Goal: Task Accomplishment & Management: Manage account settings

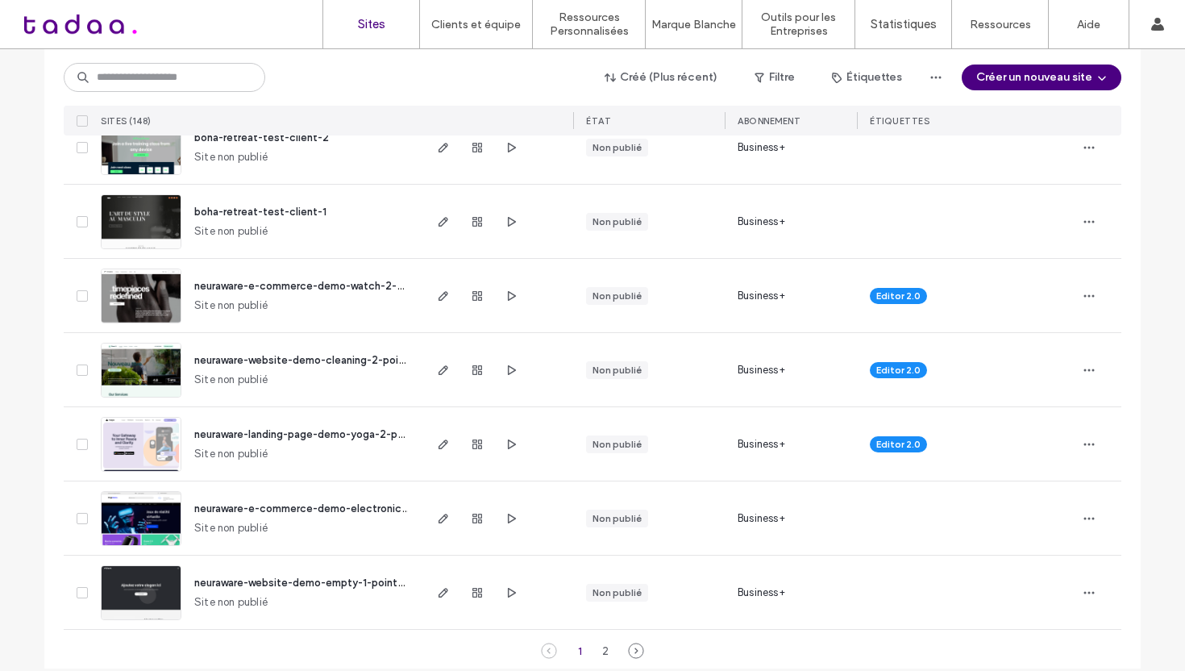
scroll to position [5281, 0]
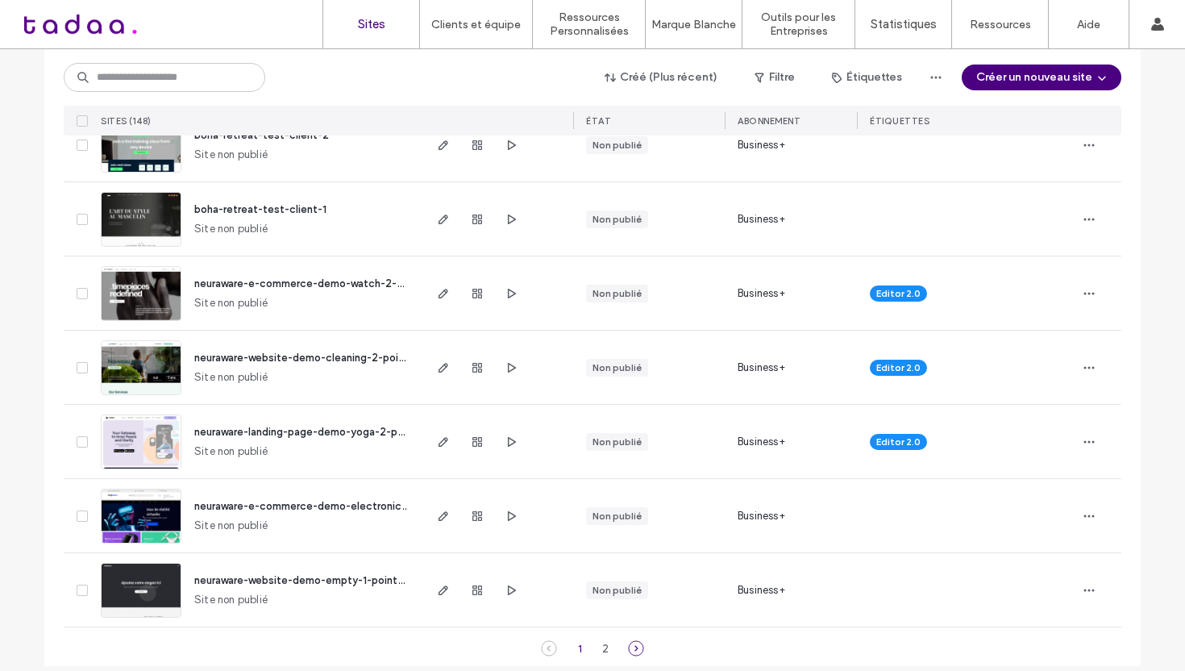
click at [638, 640] on icon at bounding box center [636, 648] width 16 height 16
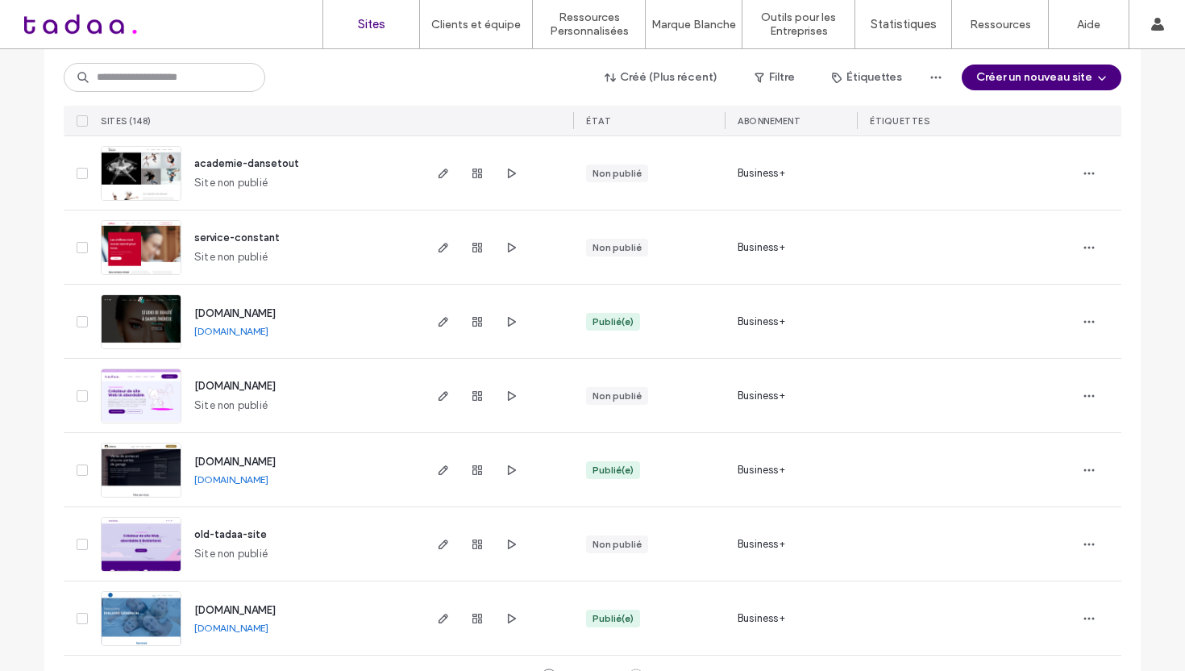
scroll to position [5133, 0]
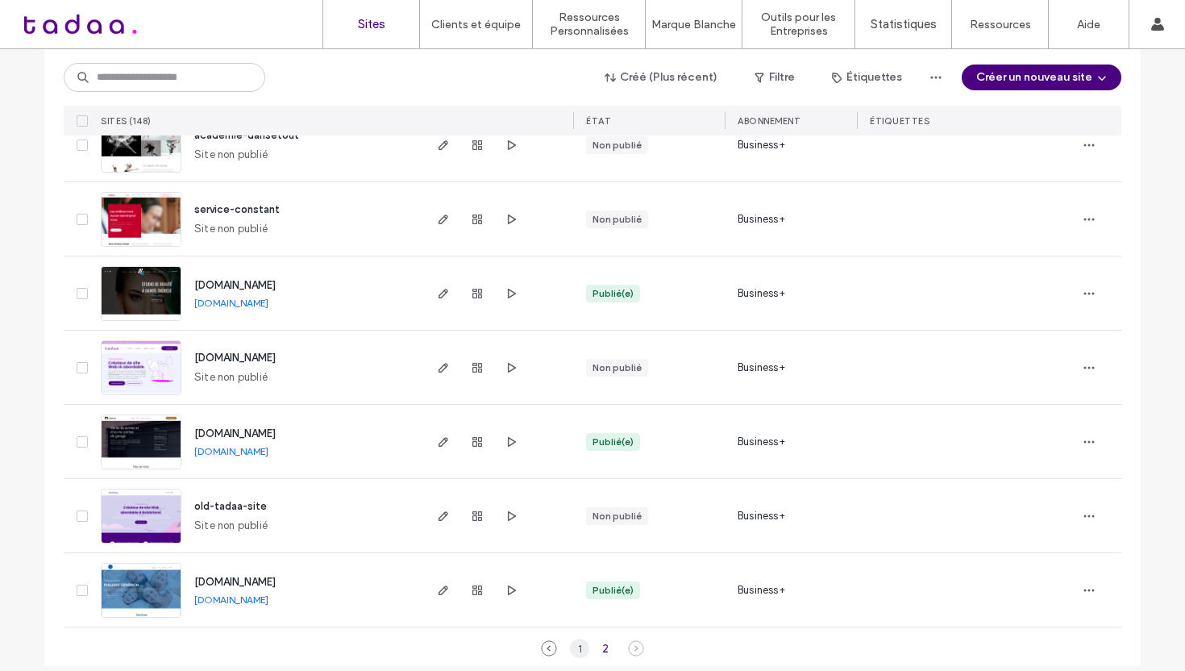
click at [579, 639] on div "1" at bounding box center [579, 648] width 19 height 19
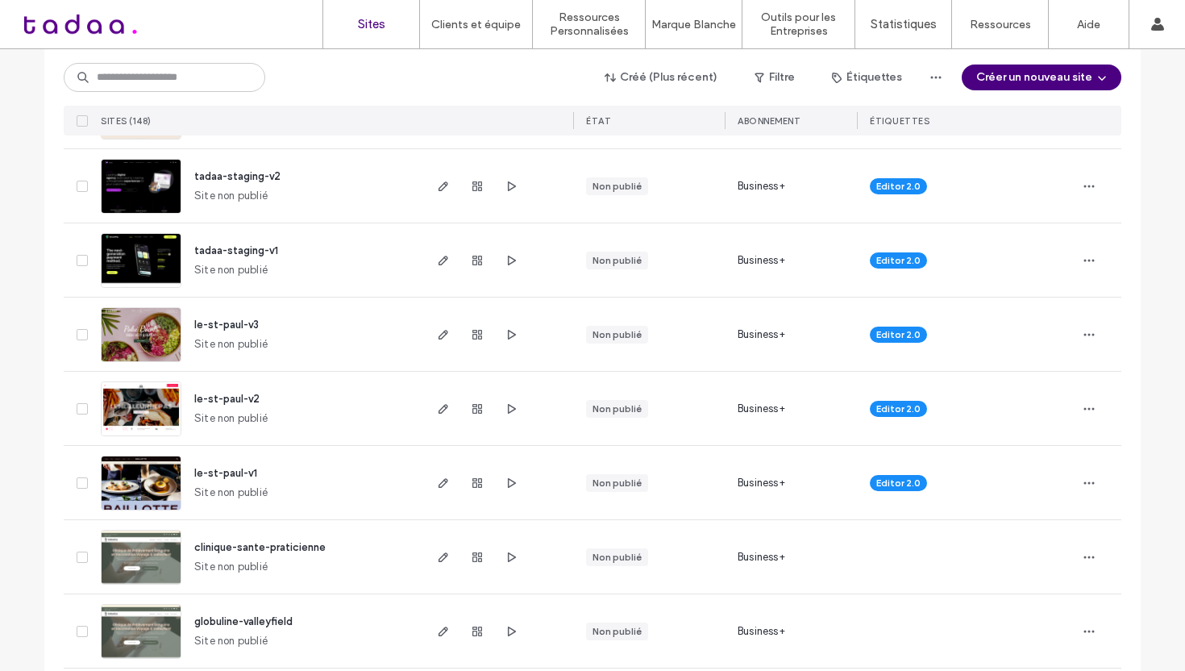
scroll to position [0, 0]
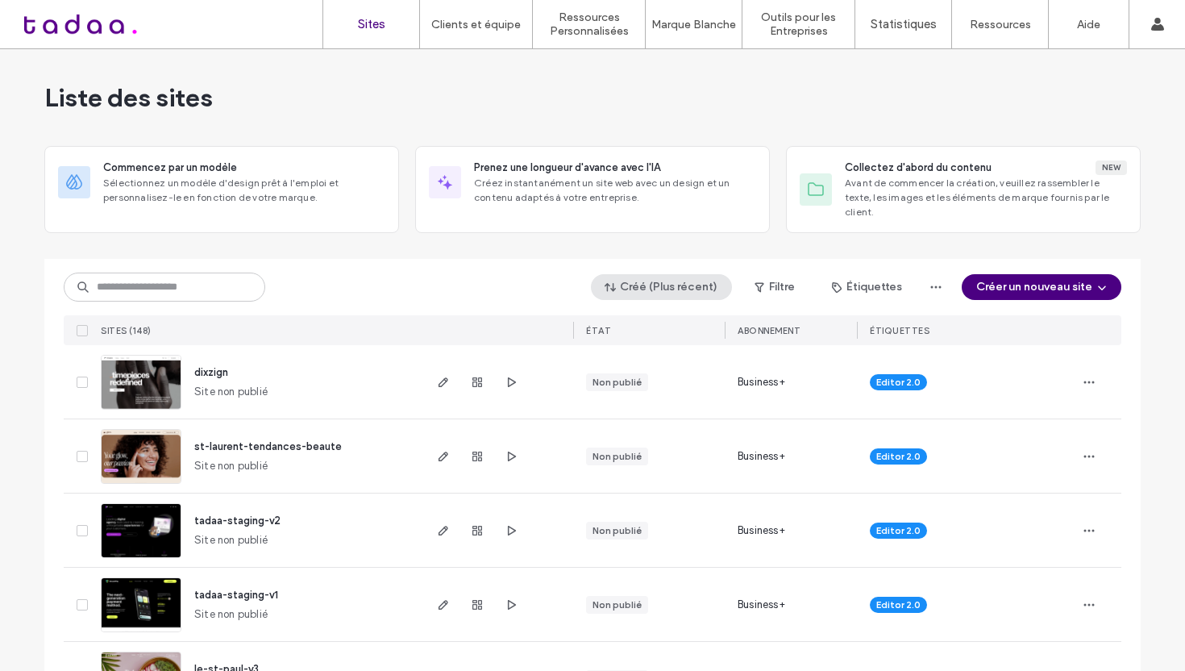
click at [673, 274] on button "Créé (Plus récent)" at bounding box center [661, 287] width 141 height 26
click at [631, 336] on span "Publié(e)" at bounding box center [643, 338] width 43 height 16
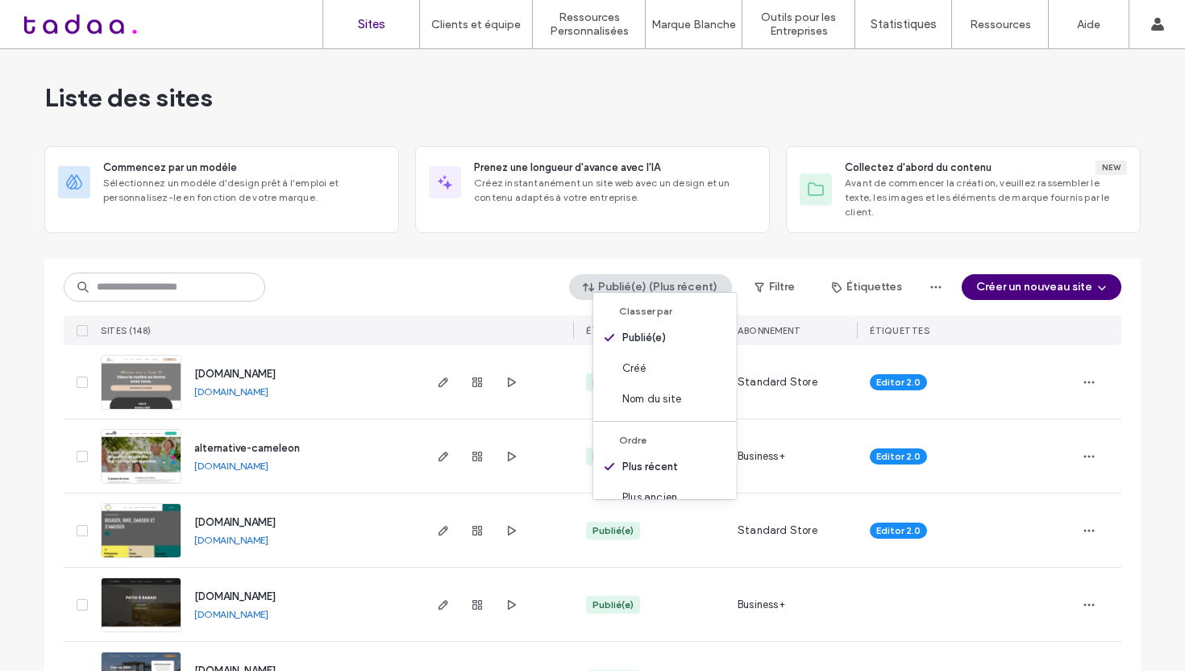
click at [304, 272] on div "Publié(e) (Plus récent) Filtre Étiquettes Créer un nouveau site" at bounding box center [593, 287] width 1058 height 31
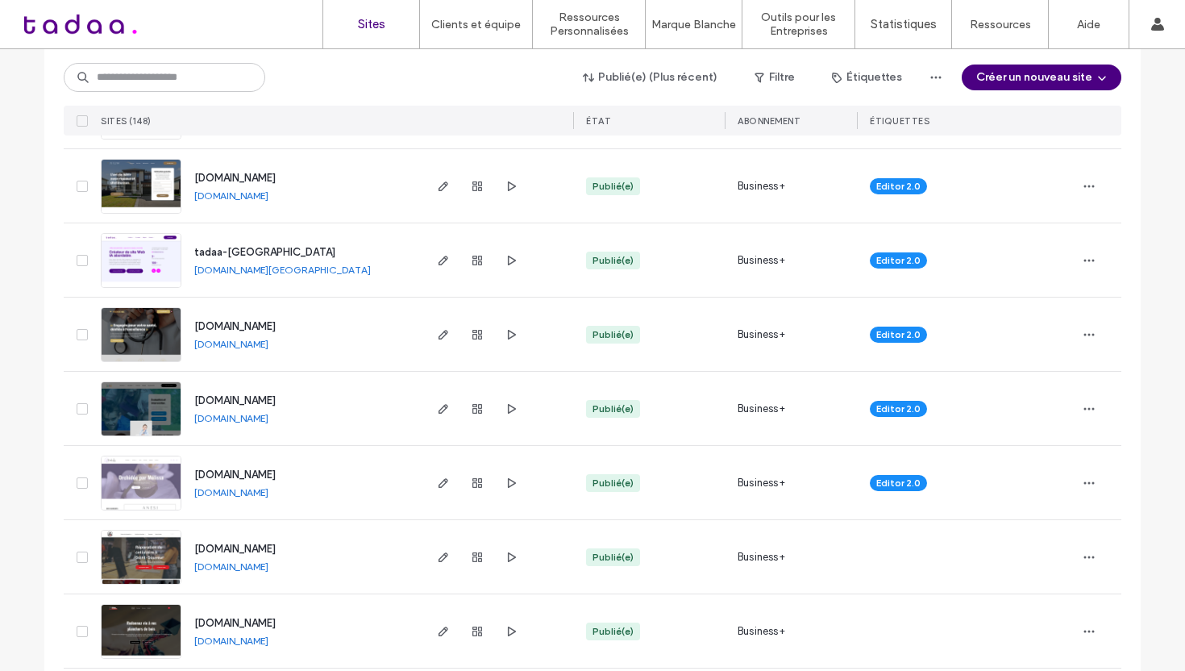
scroll to position [498, 0]
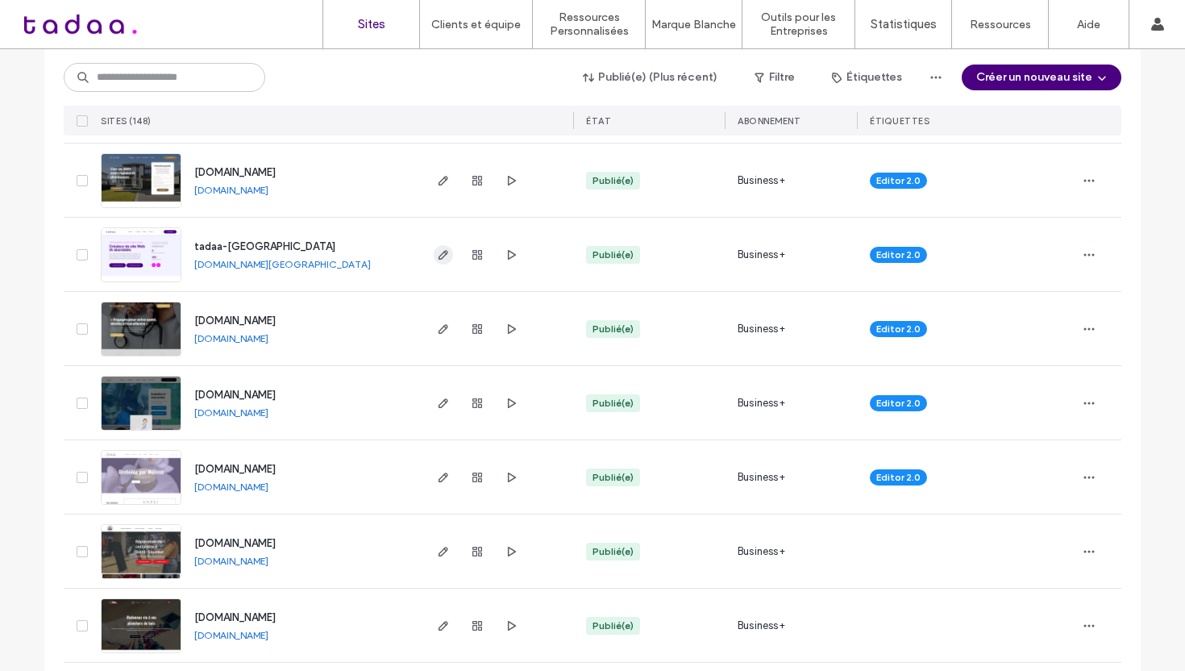
click at [437, 248] on icon "button" at bounding box center [443, 254] width 13 height 13
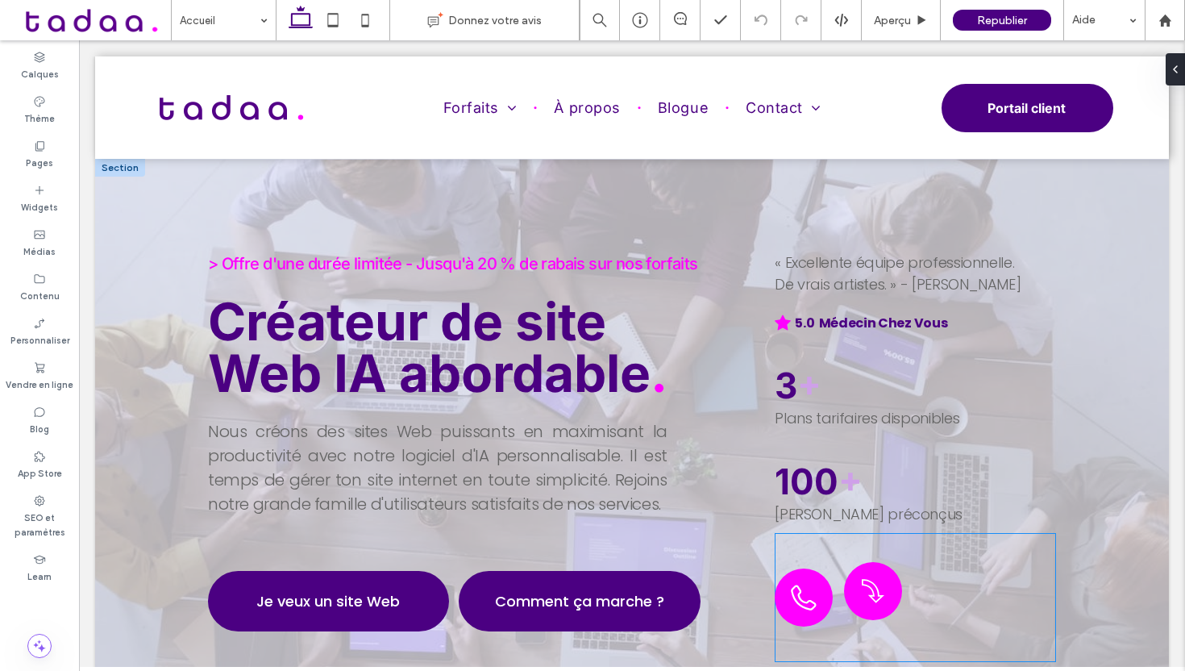
click at [886, 582] on icon at bounding box center [873, 591] width 29 height 58
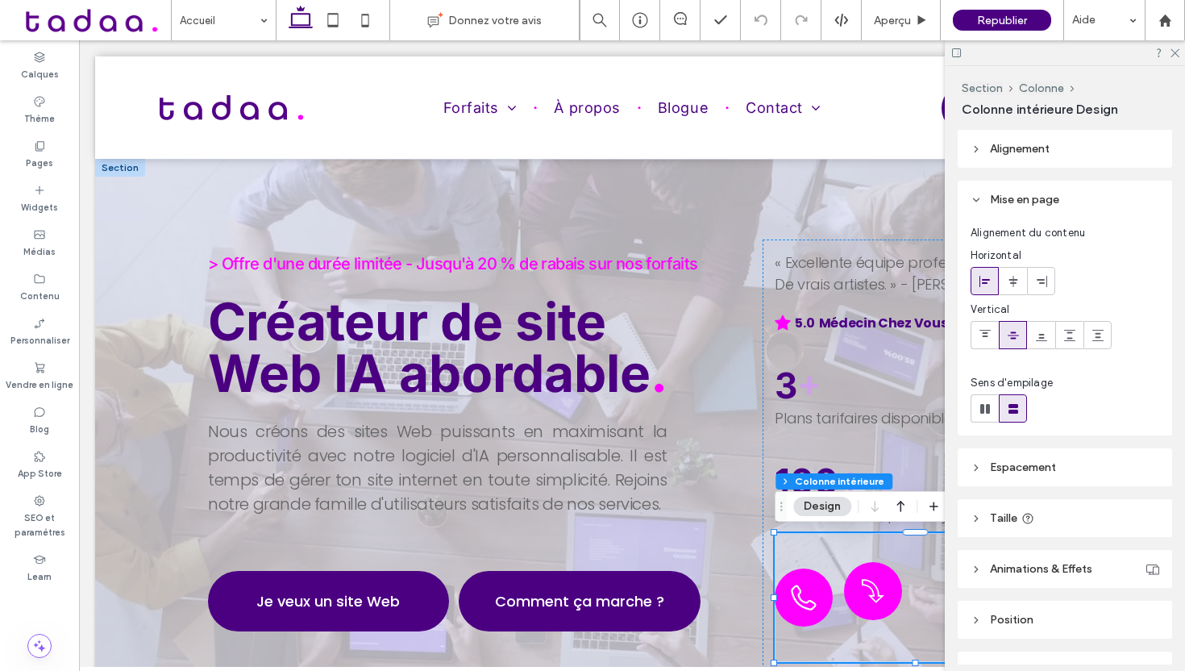
click at [886, 582] on icon at bounding box center [873, 591] width 29 height 58
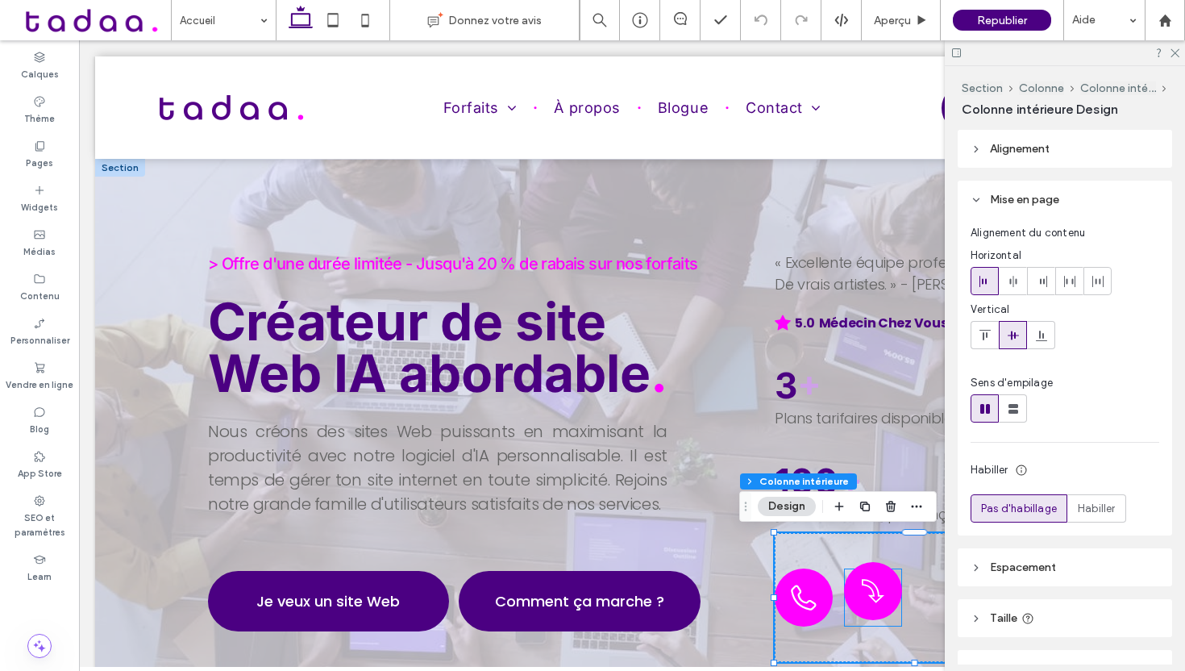
click at [872, 595] on icon at bounding box center [873, 591] width 23 height 24
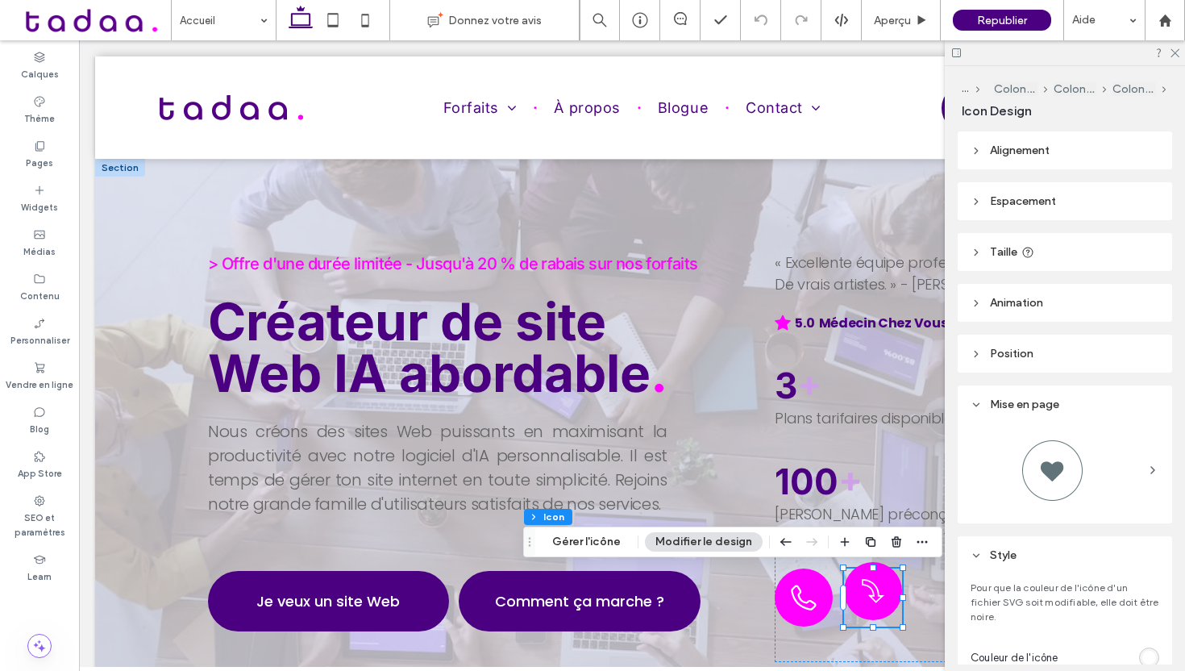
click at [872, 595] on icon at bounding box center [873, 591] width 23 height 24
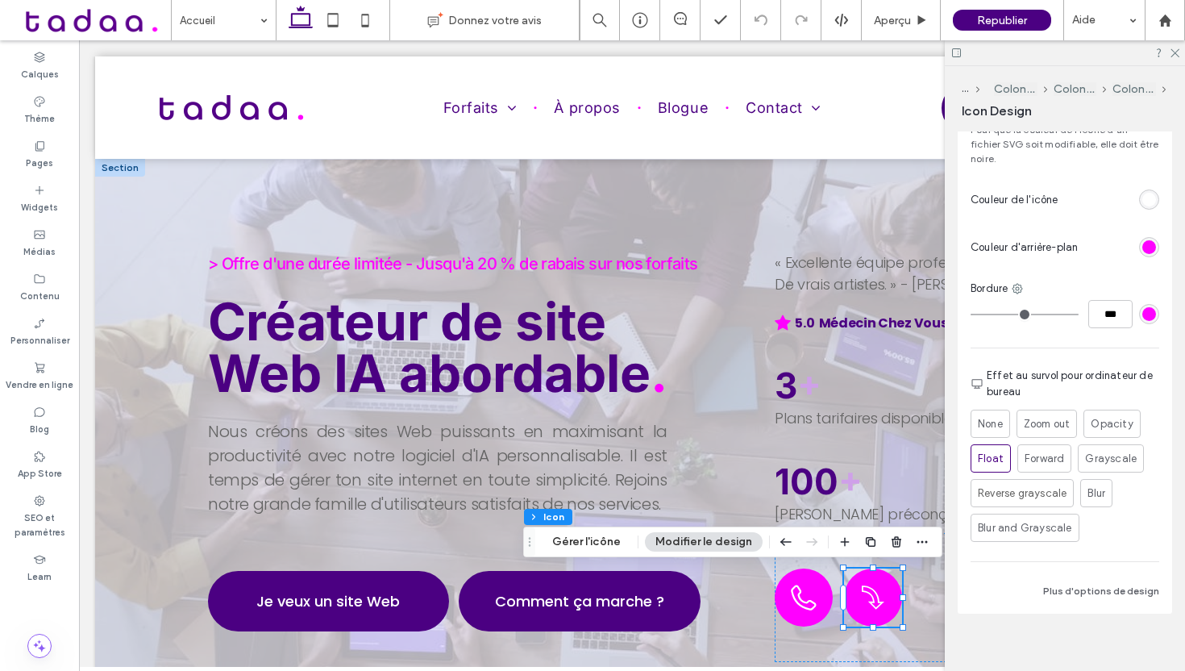
scroll to position [458, 0]
click at [1107, 581] on button "Plus d'options de design" at bounding box center [1101, 590] width 116 height 19
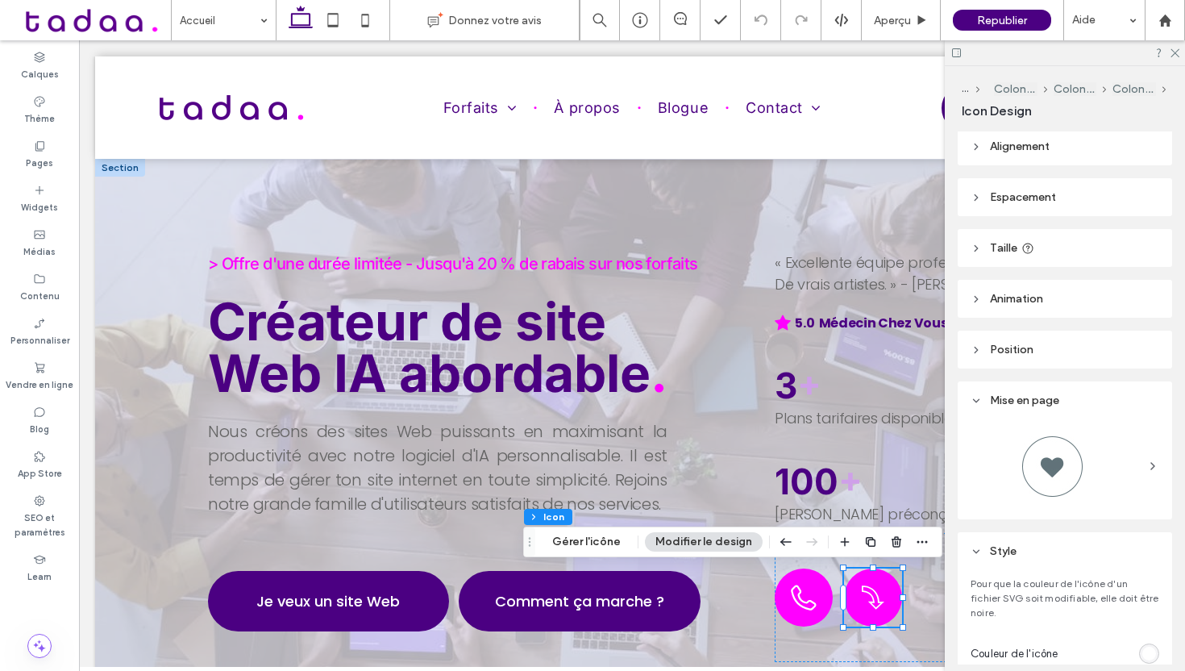
scroll to position [0, 0]
click at [570, 539] on button "Gérer l'icône" at bounding box center [586, 541] width 89 height 19
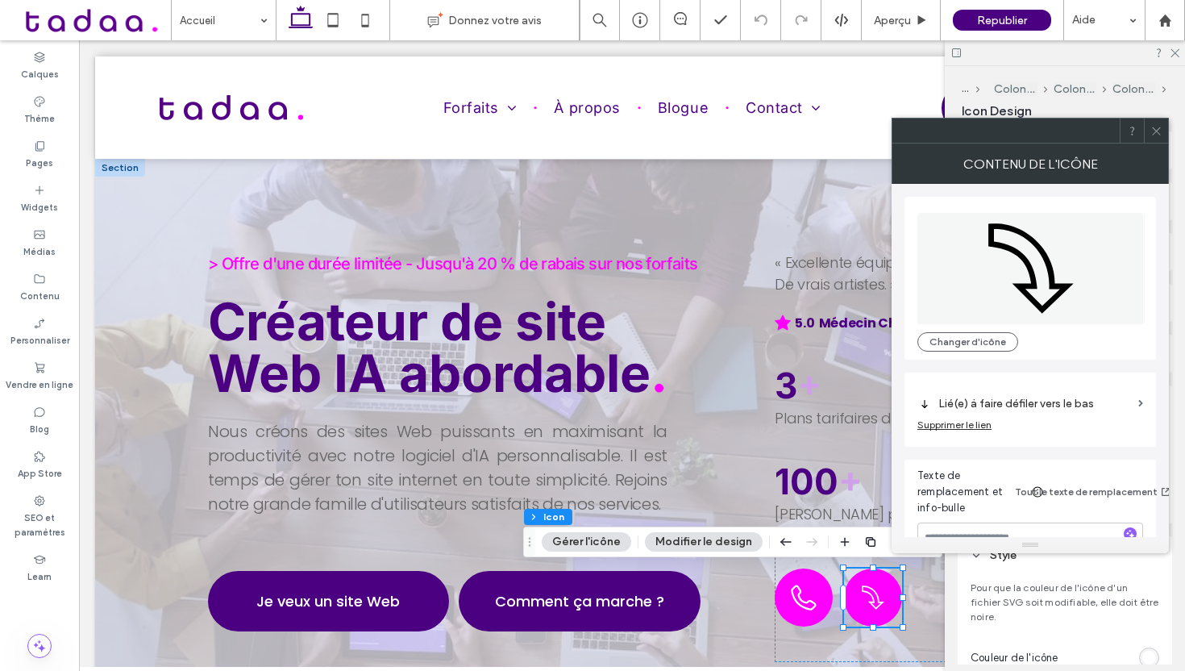
click at [1154, 131] on icon at bounding box center [1157, 131] width 12 height 12
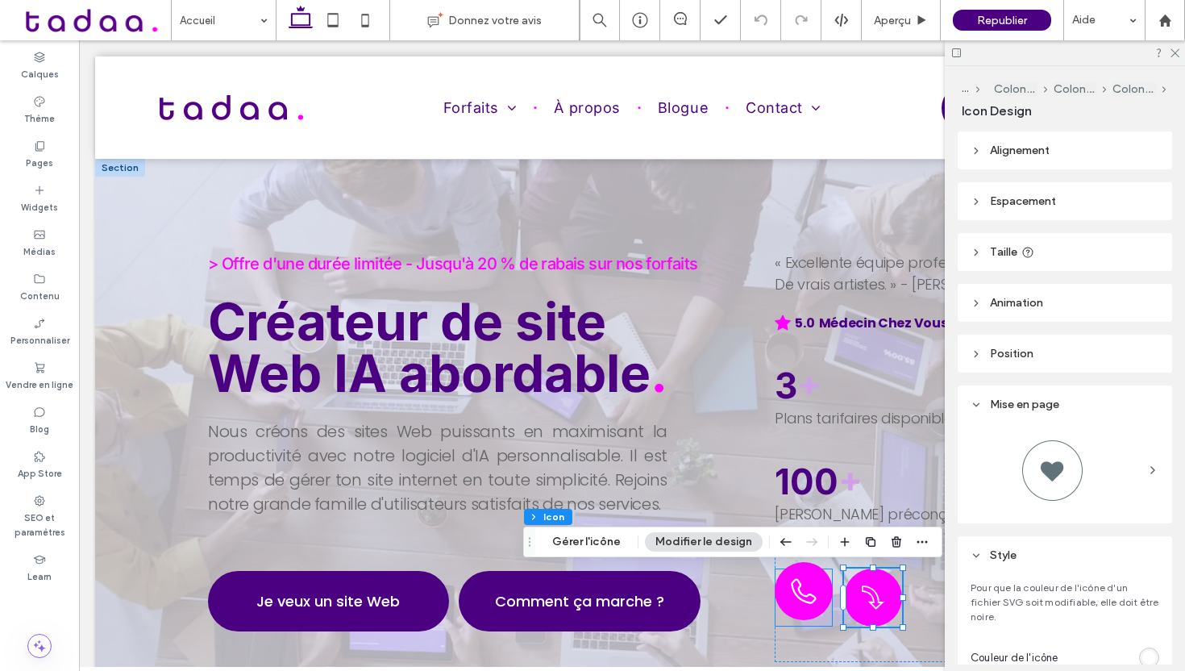
click at [820, 603] on div at bounding box center [804, 591] width 58 height 58
click at [585, 548] on button "Gérer l'icône" at bounding box center [586, 541] width 89 height 19
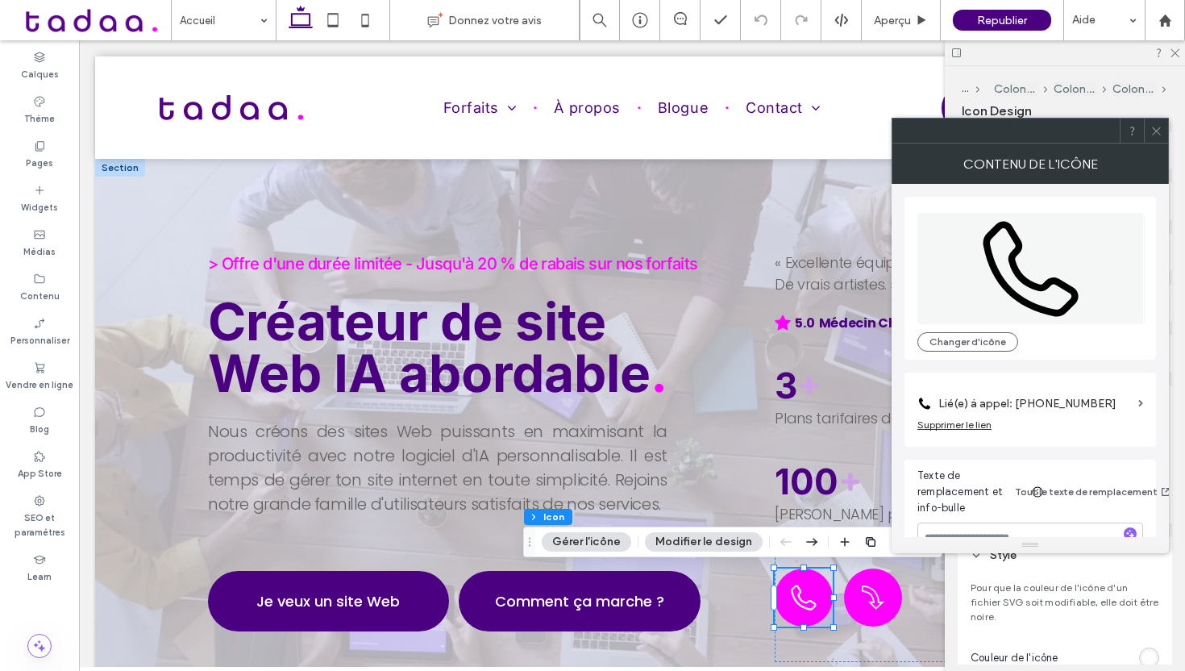
click at [1159, 131] on icon at bounding box center [1157, 131] width 12 height 12
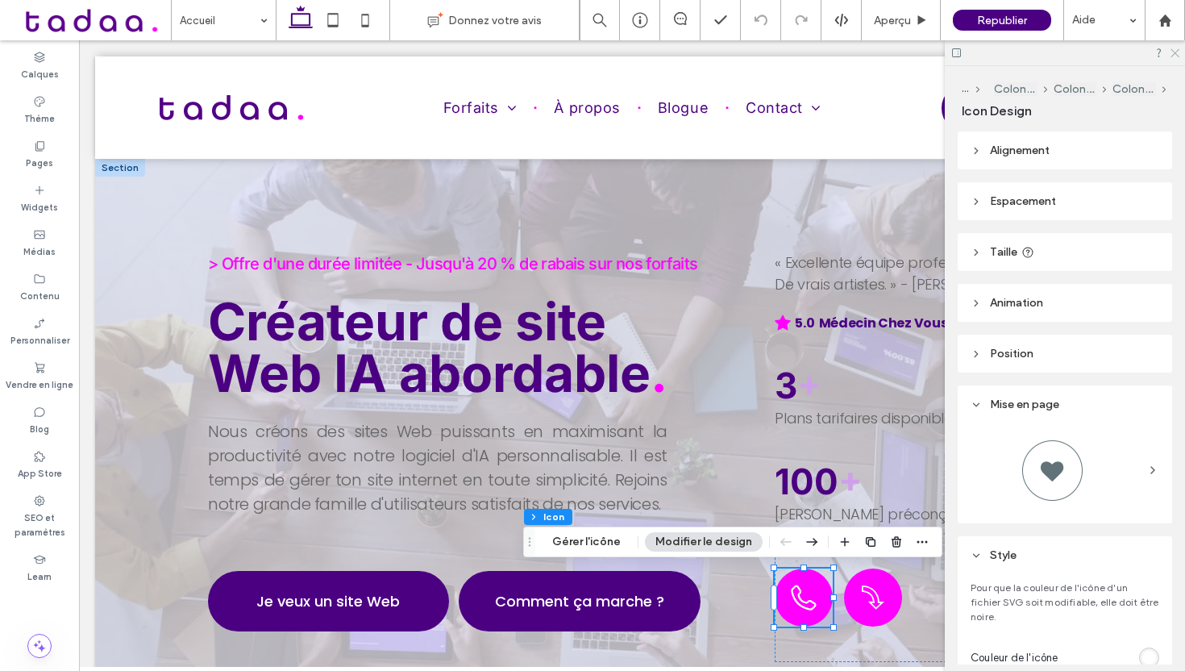
click at [1176, 54] on use at bounding box center [1175, 53] width 9 height 9
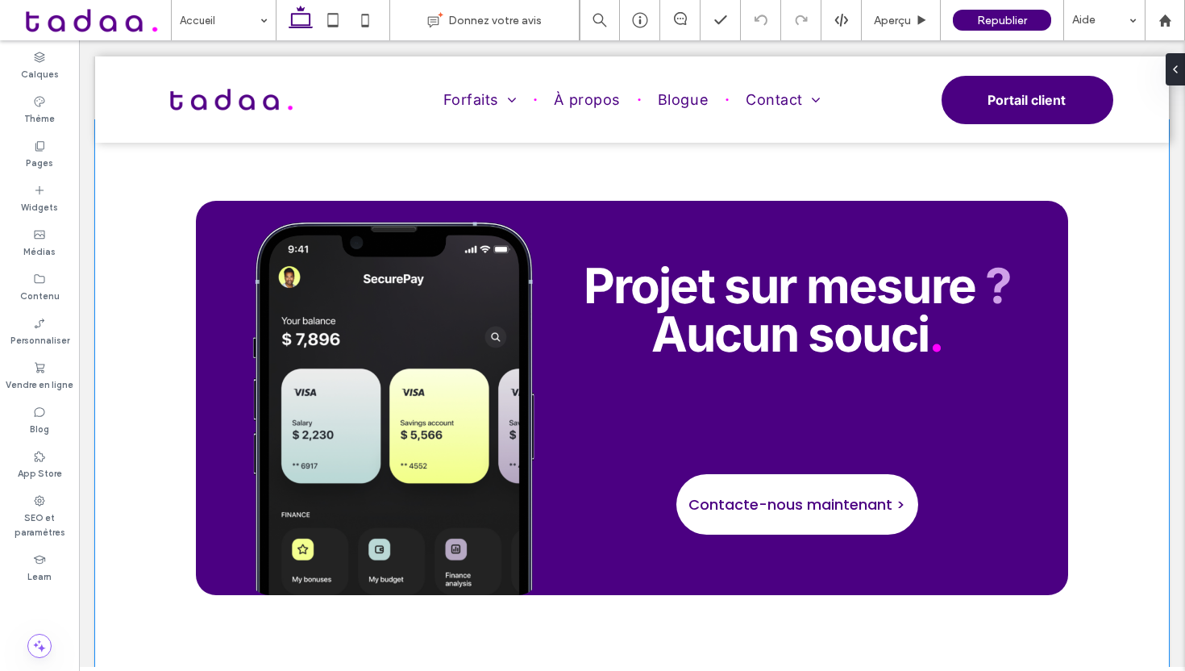
scroll to position [8402, 0]
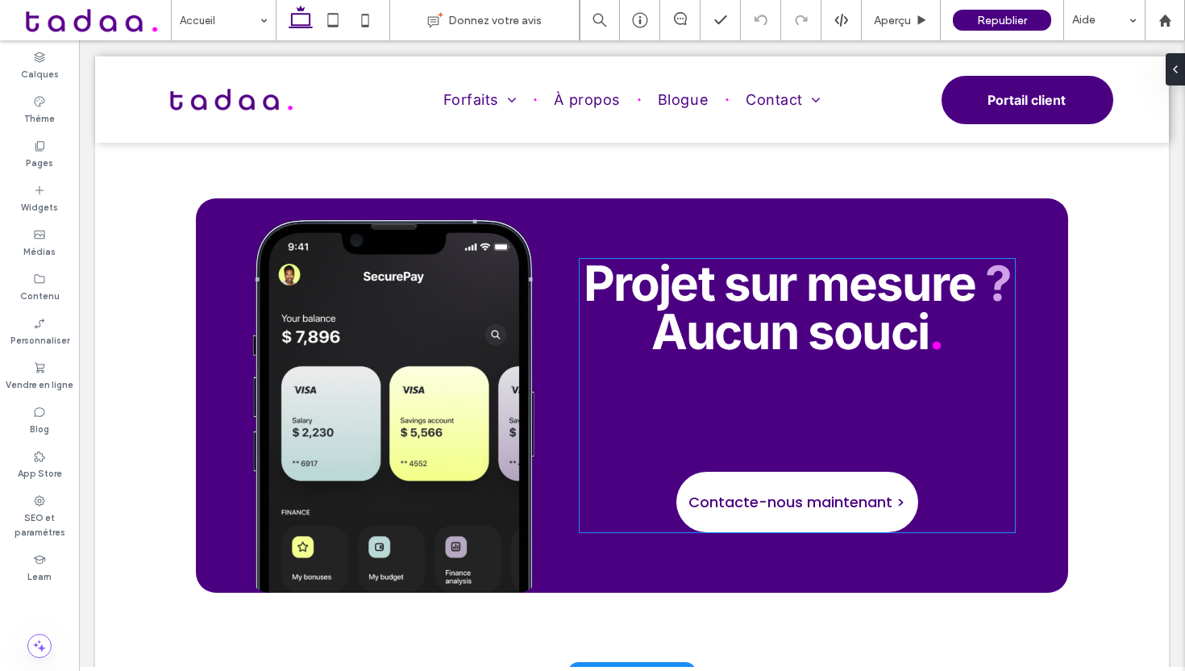
click at [870, 405] on div "Projet sur mesure ? Aucun souci . Contacte-nous maintenant >" at bounding box center [797, 395] width 435 height 273
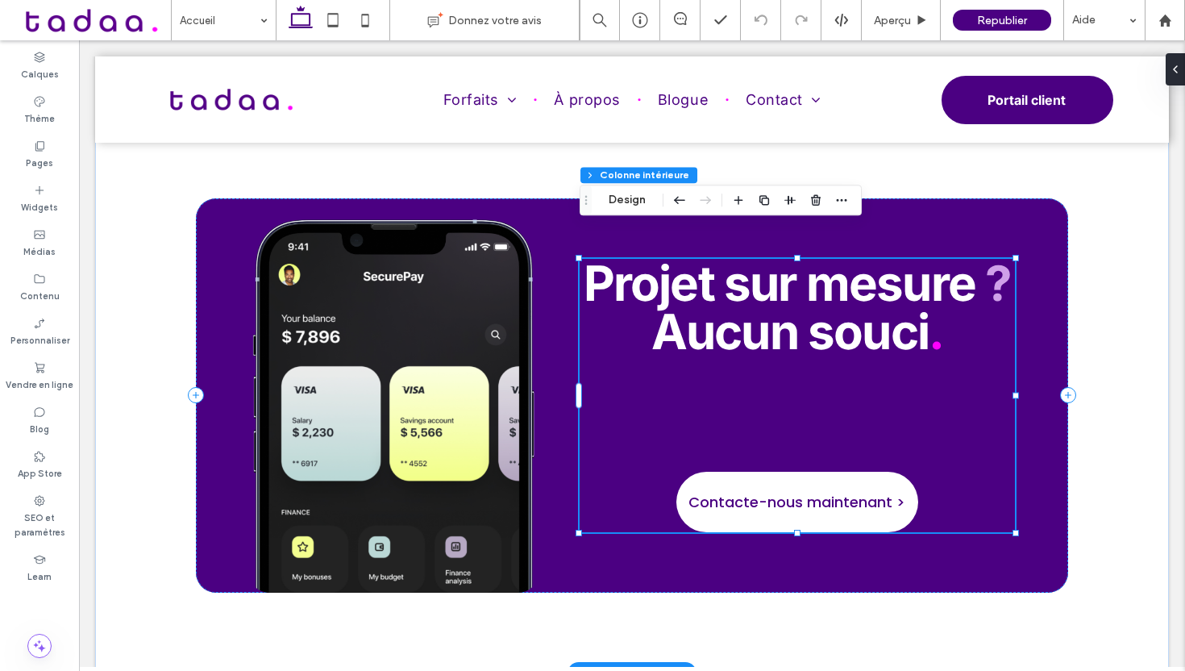
click at [849, 391] on div "Projet sur mesure ? Aucun souci . Contacte-nous maintenant >" at bounding box center [797, 395] width 435 height 273
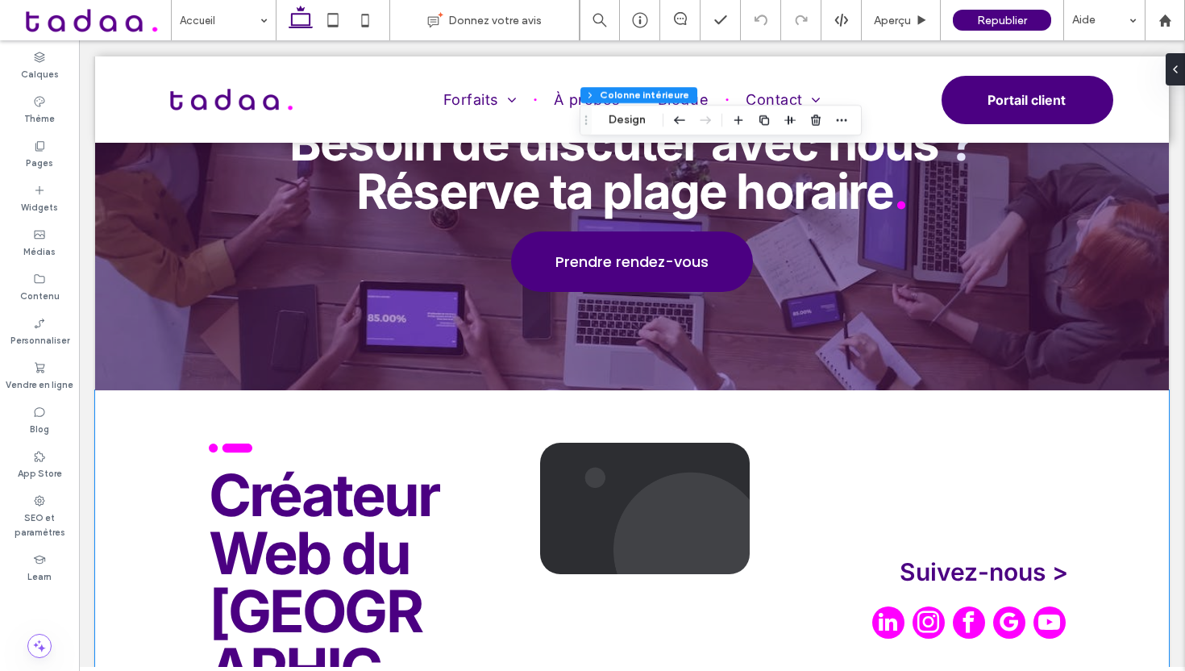
scroll to position [11737, 0]
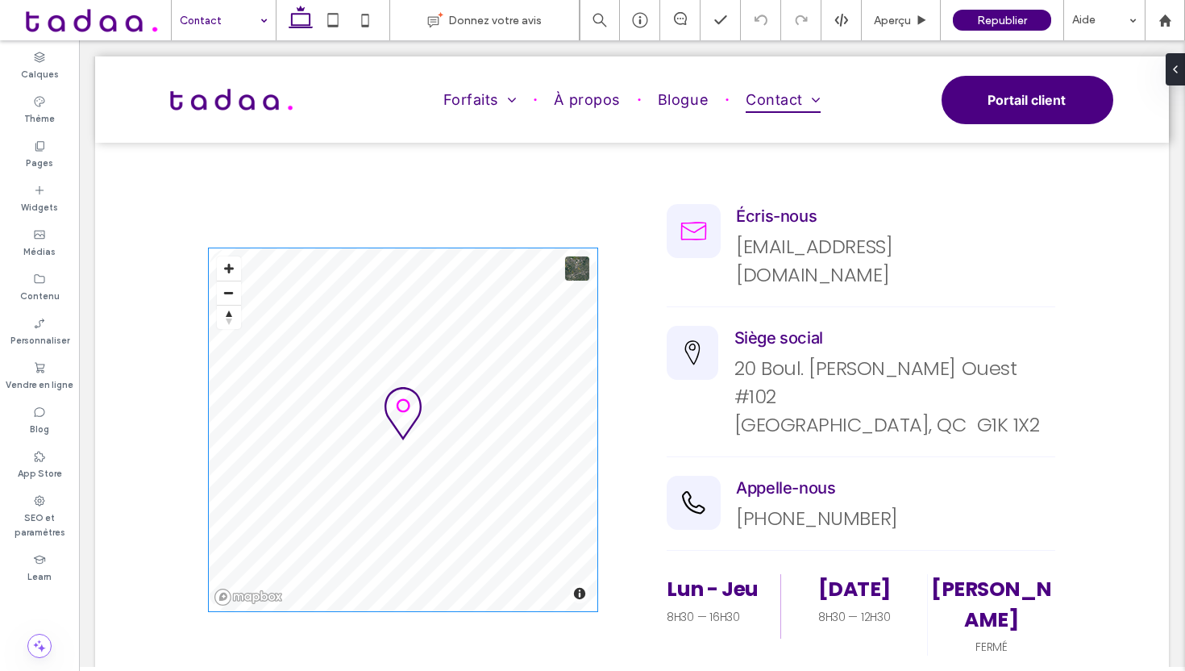
scroll to position [1983, 0]
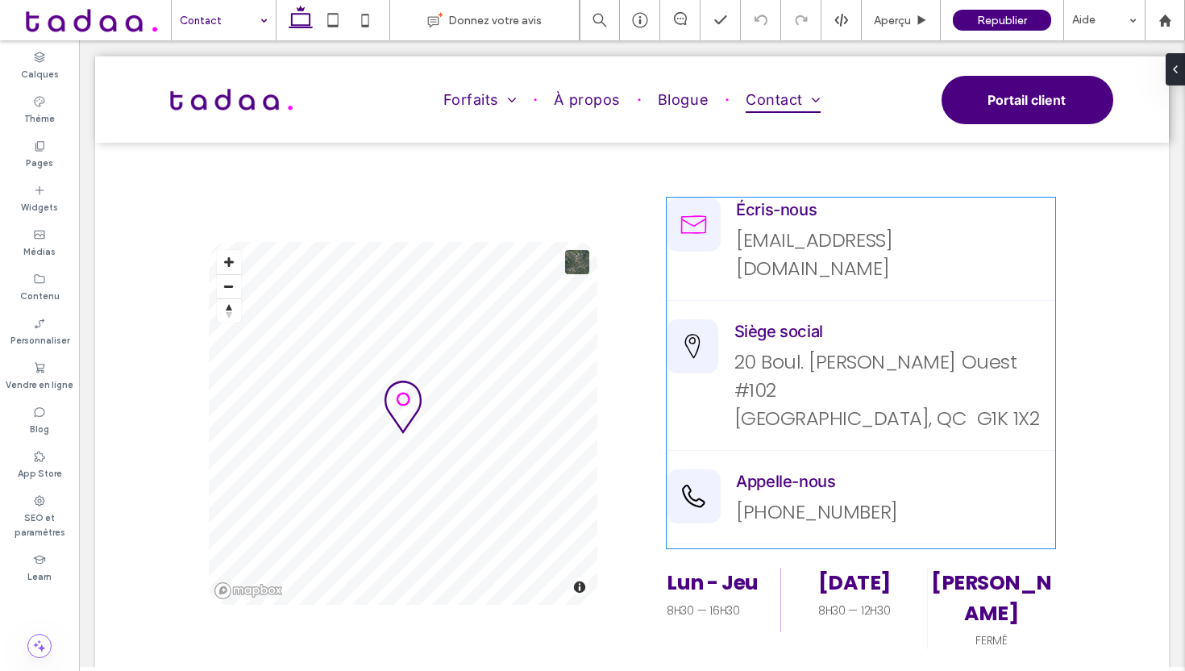
click at [766, 498] on link "367 321-6970" at bounding box center [816, 511] width 161 height 27
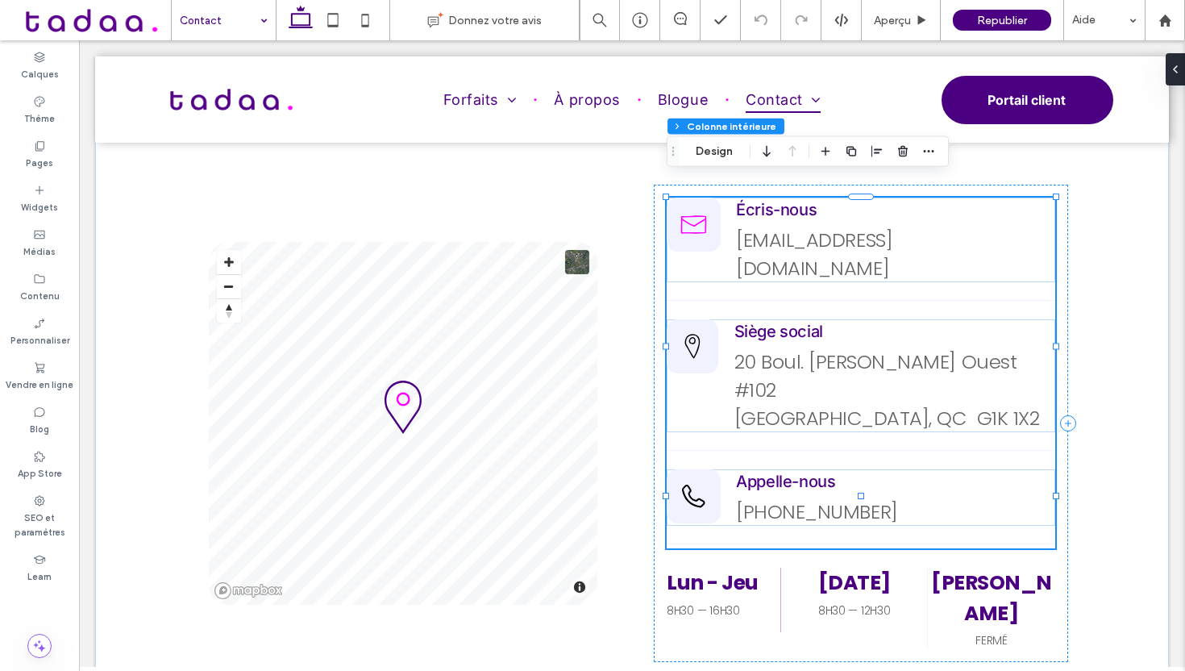
click at [766, 498] on link "367 321-6970" at bounding box center [816, 511] width 161 height 27
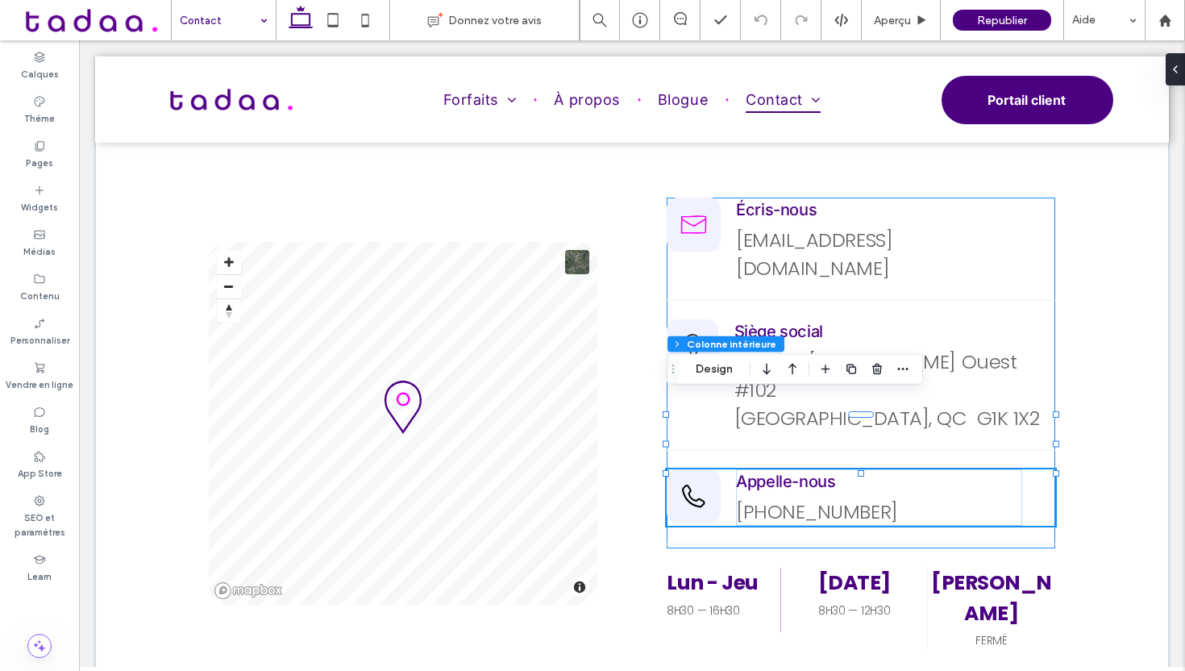
click at [743, 498] on link "367 321-6970" at bounding box center [816, 511] width 161 height 27
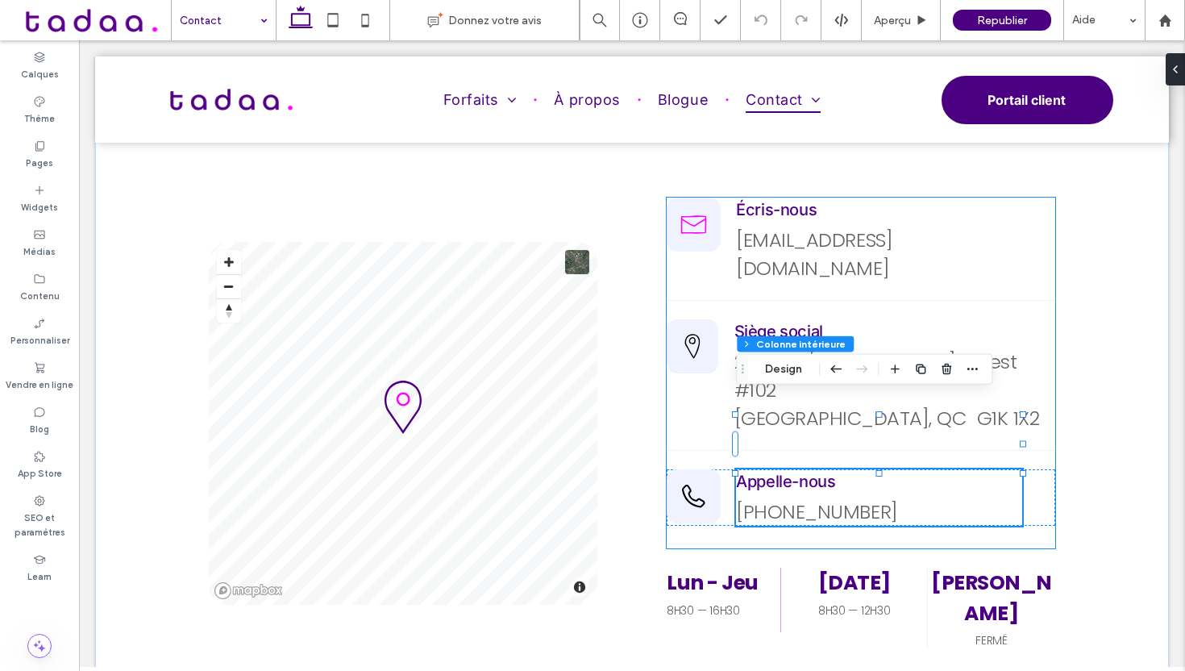
click at [746, 498] on link "367 321-6970" at bounding box center [816, 511] width 161 height 27
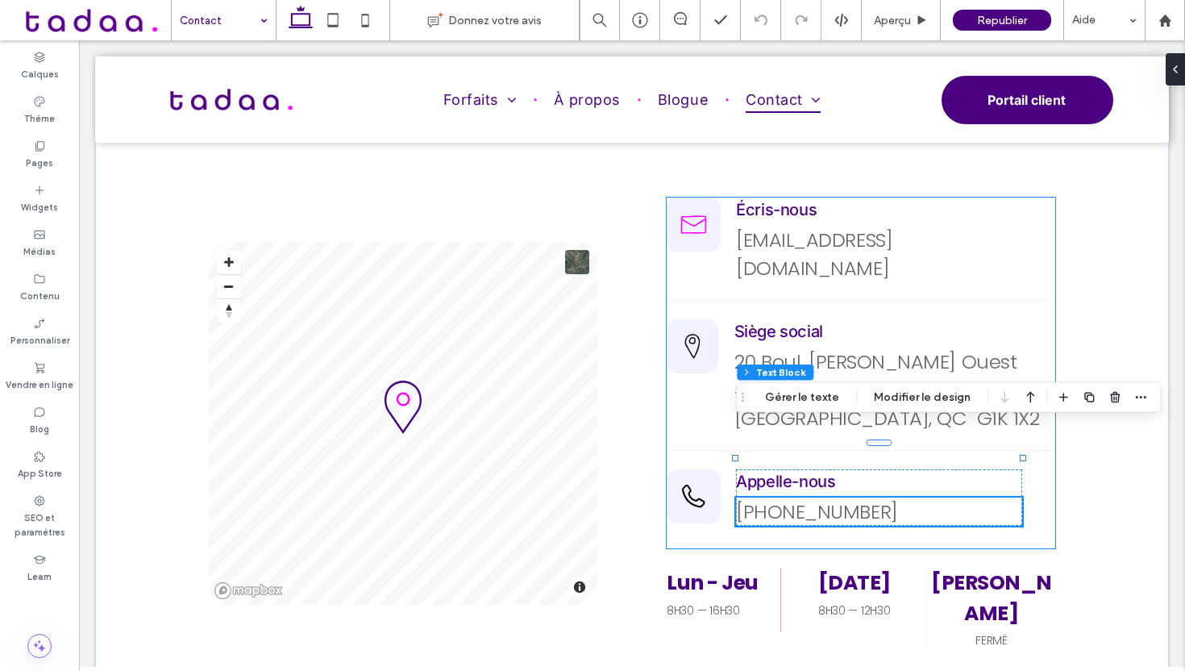
click at [747, 498] on link "367 321-6970" at bounding box center [816, 511] width 161 height 27
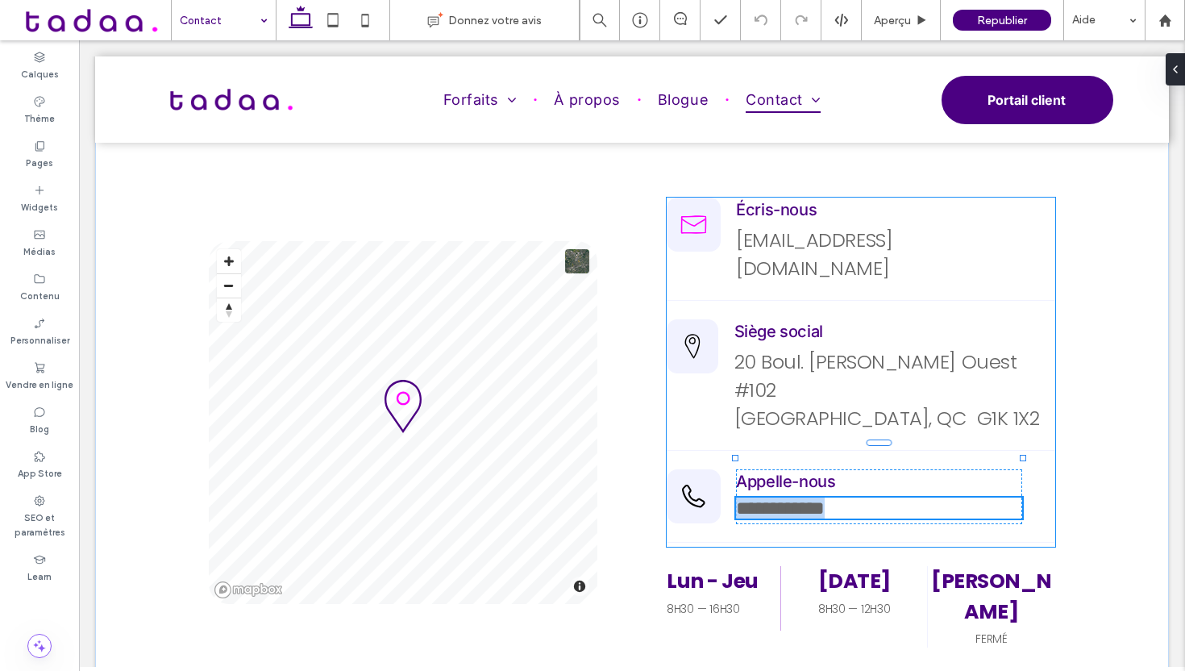
click at [749, 498] on link "**********" at bounding box center [780, 507] width 89 height 19
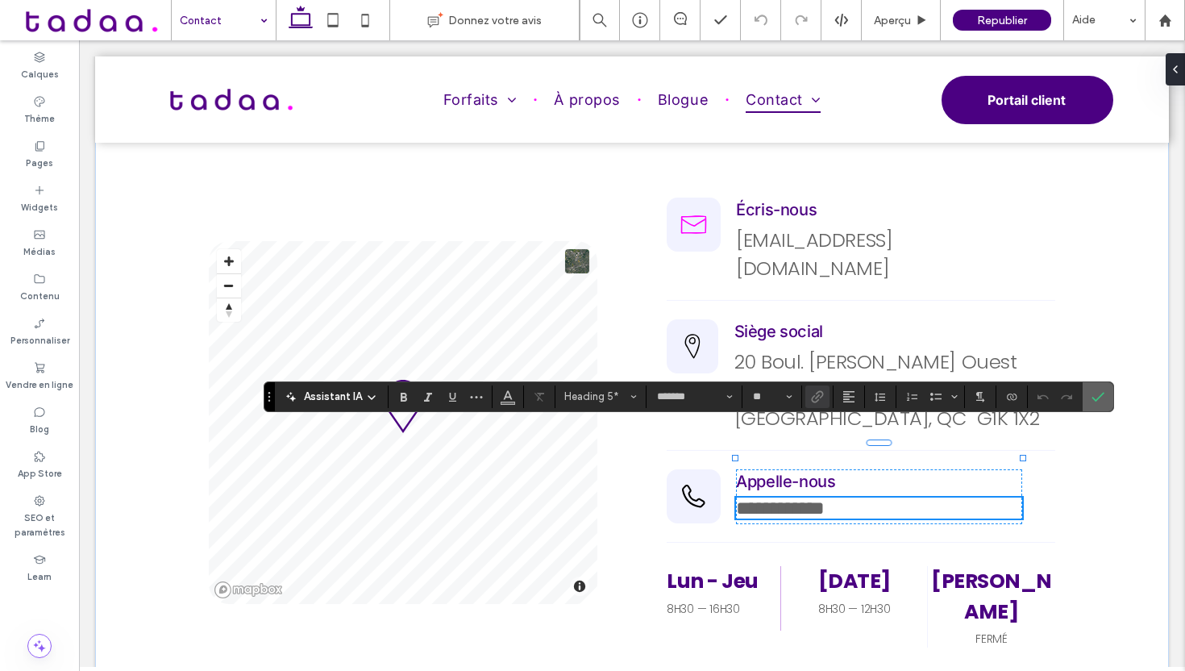
click at [1101, 387] on span "Confirmer" at bounding box center [1098, 396] width 13 height 27
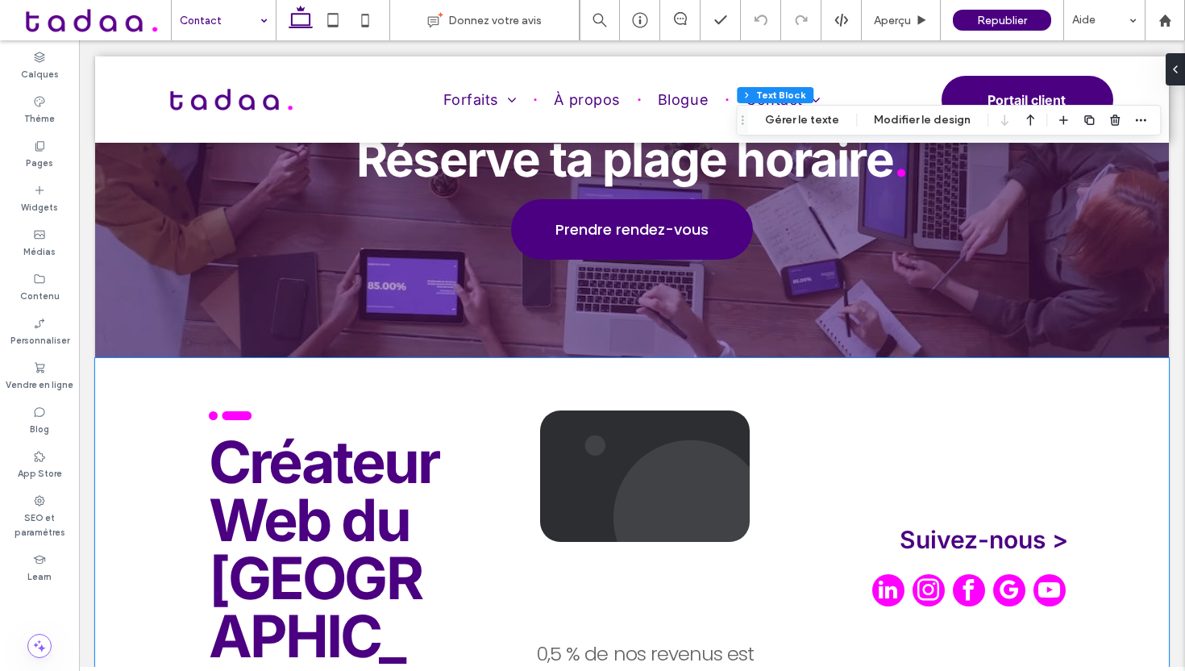
scroll to position [4305, 0]
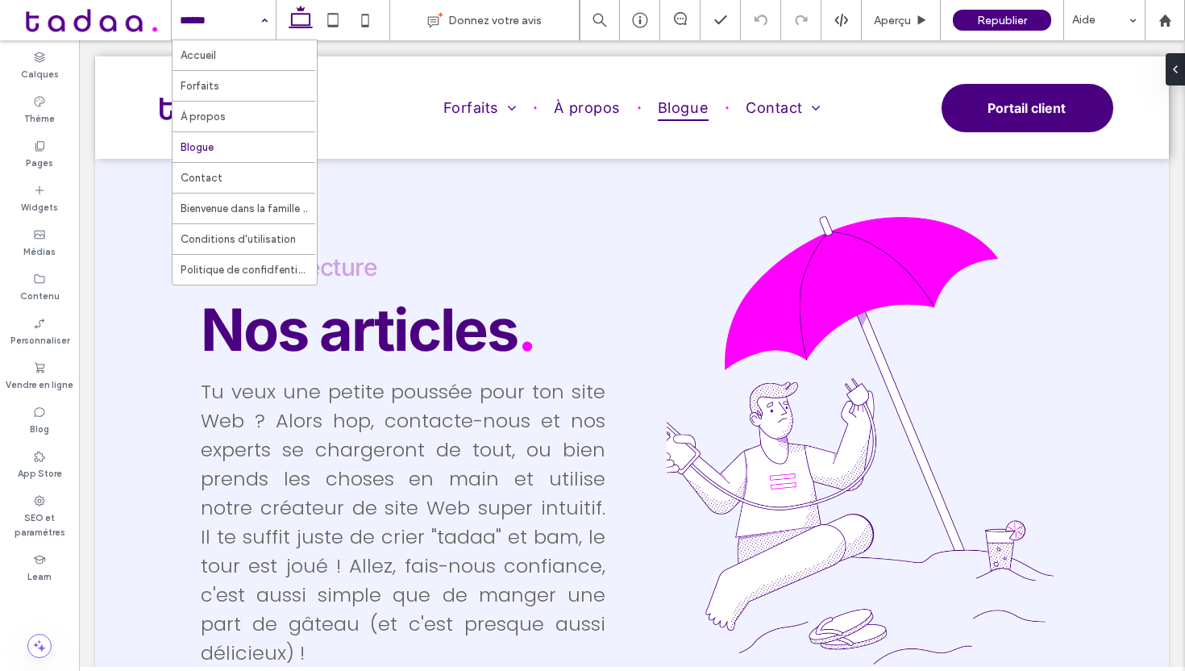
click at [244, 26] on input at bounding box center [220, 20] width 80 height 40
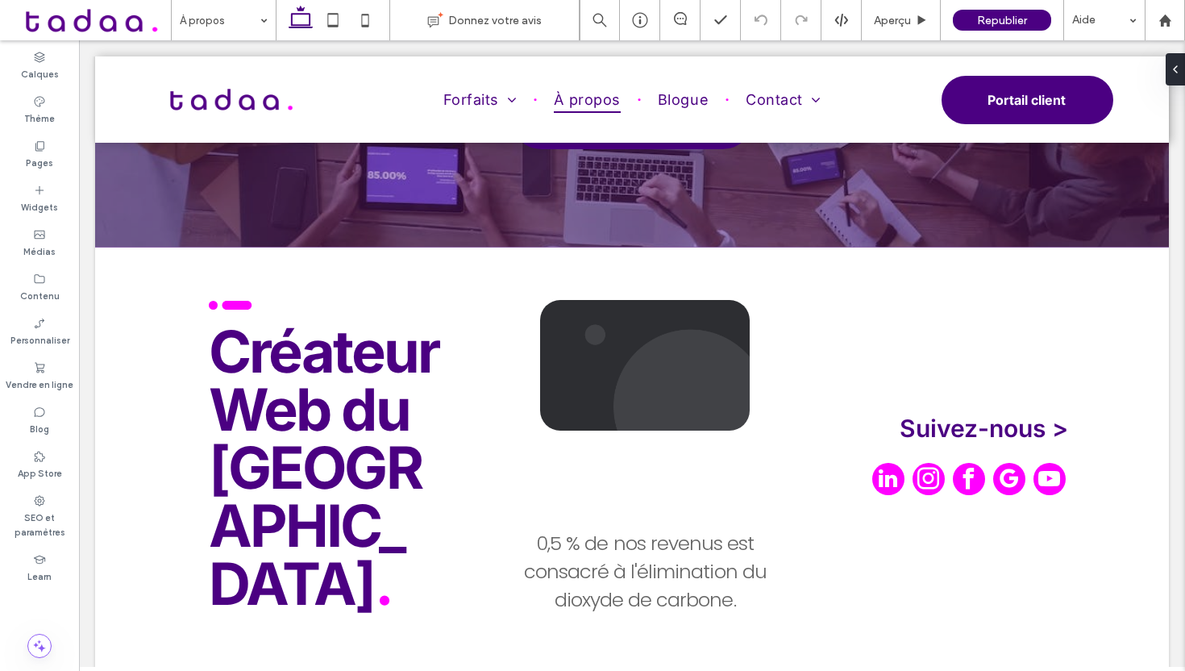
scroll to position [5358, 0]
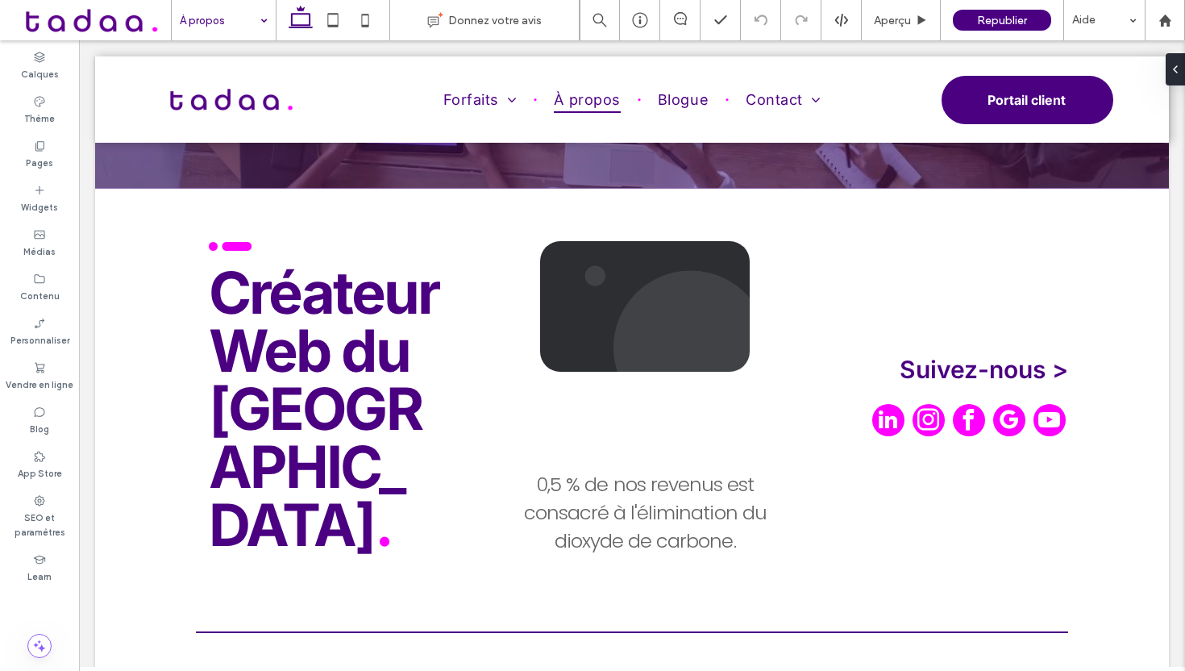
click at [235, 24] on input at bounding box center [220, 20] width 80 height 40
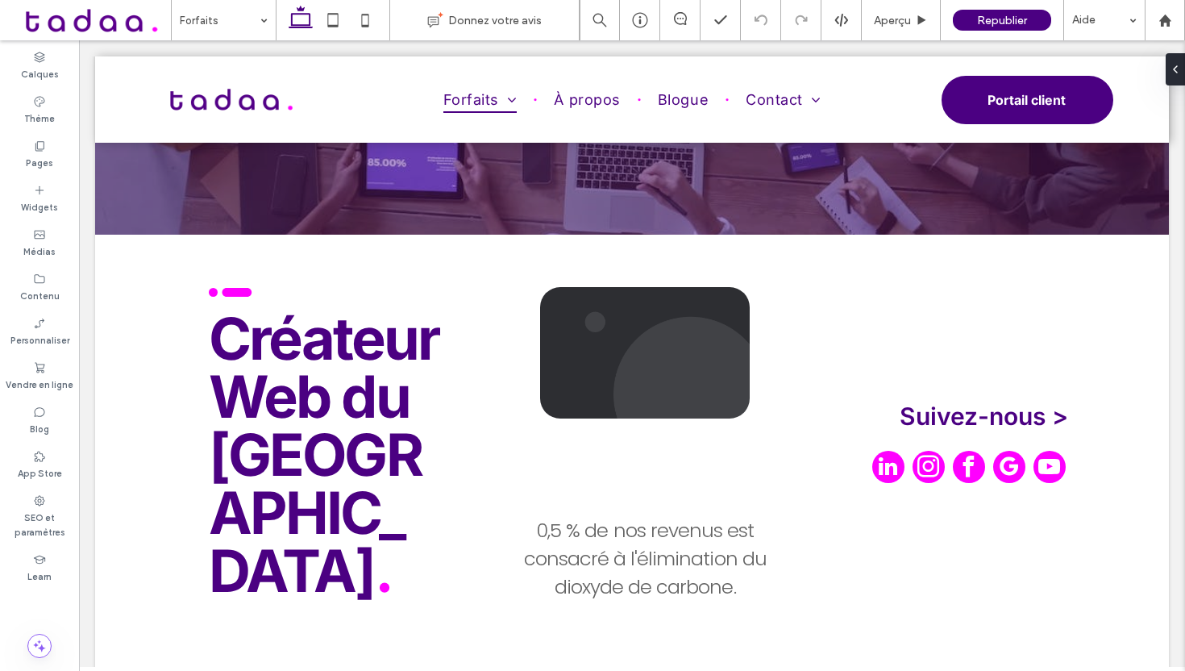
scroll to position [10203, 0]
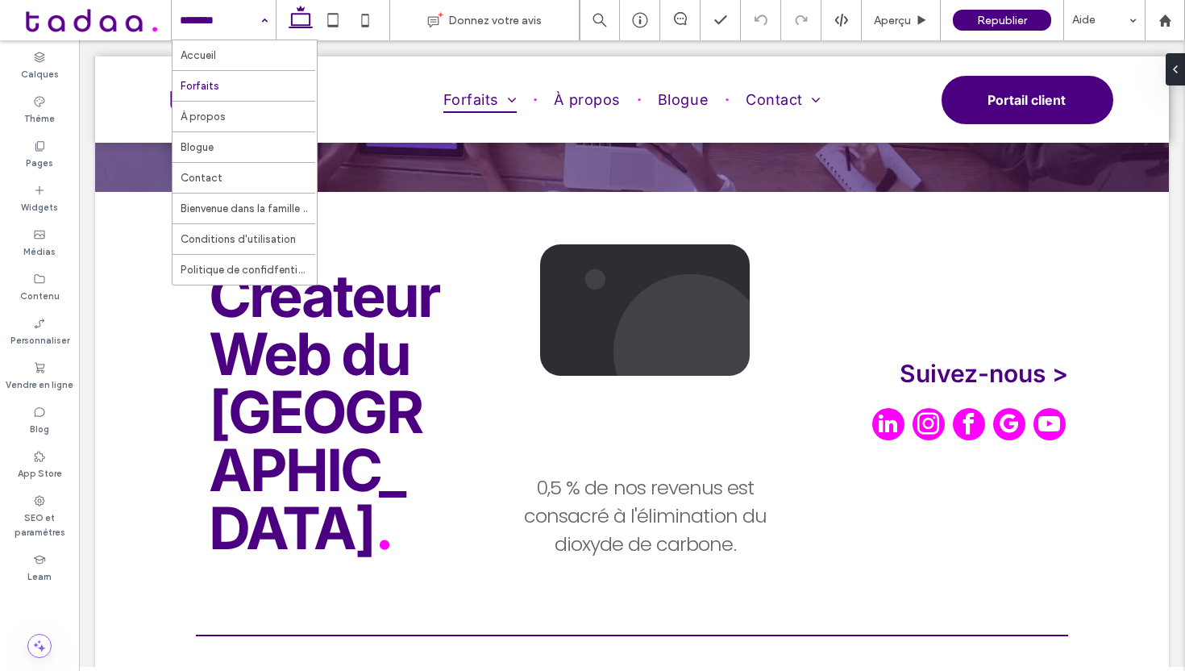
click at [206, 23] on input at bounding box center [220, 20] width 80 height 40
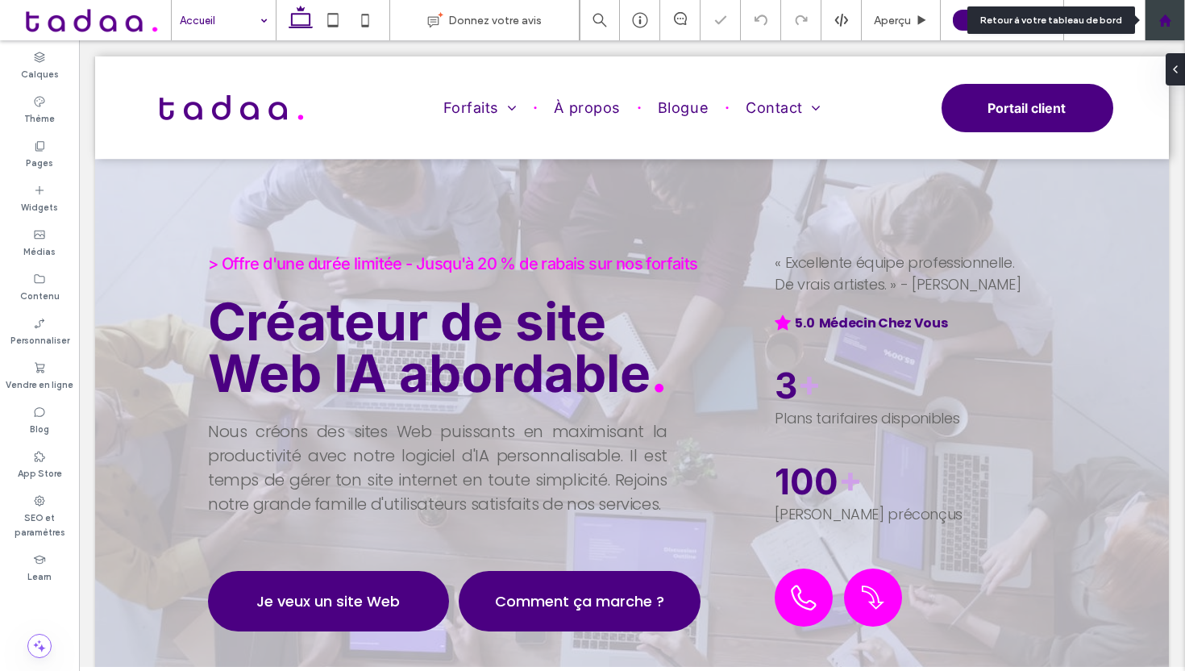
click at [1164, 19] on use at bounding box center [1165, 20] width 12 height 12
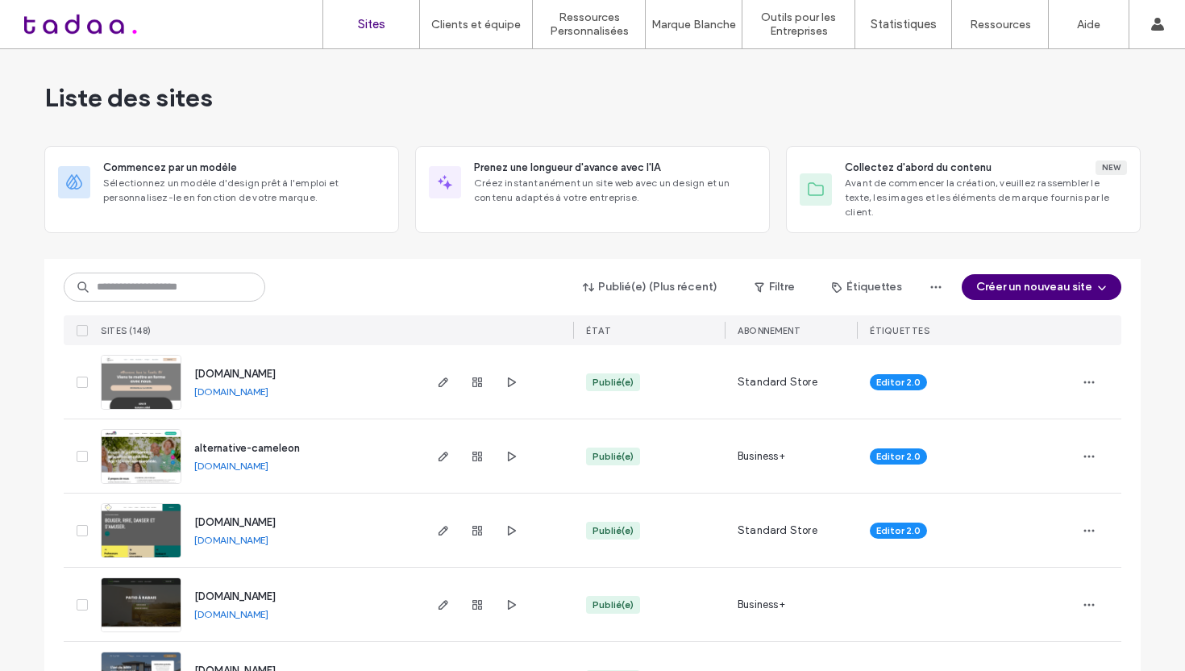
click at [588, 259] on div "Publié(e) (Plus récent) Filtre Étiquettes Créer un nouveau site SITES (148) ÉTA…" at bounding box center [593, 302] width 1058 height 86
click at [588, 275] on span "button" at bounding box center [590, 287] width 16 height 24
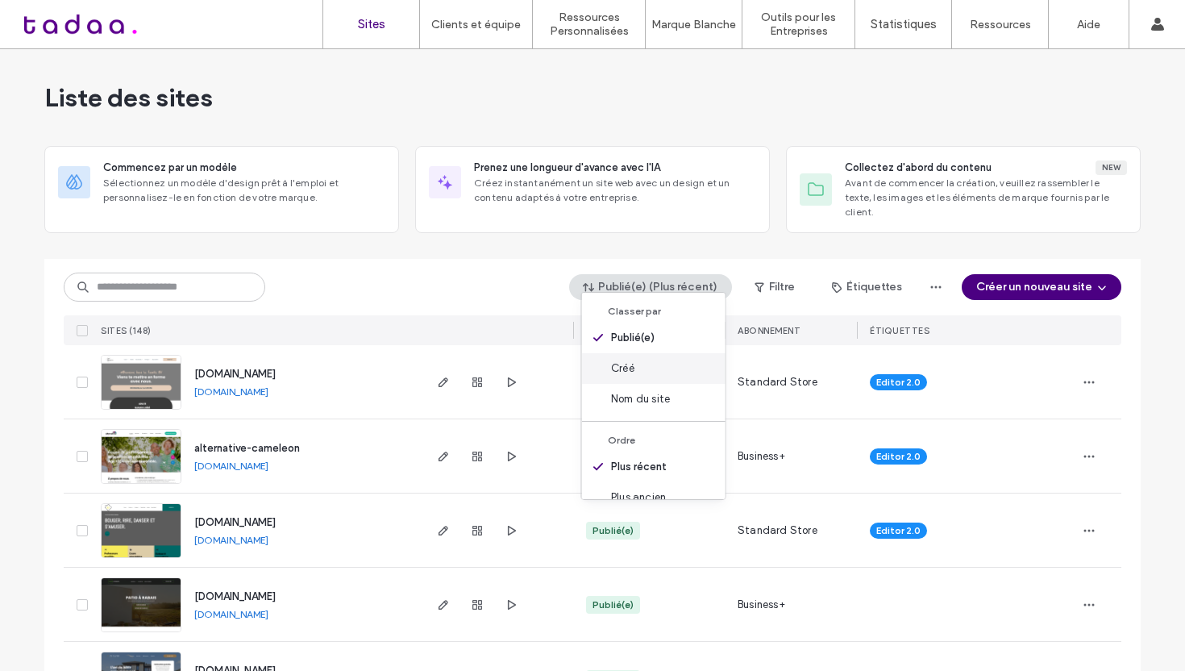
click at [654, 379] on div "Créé" at bounding box center [654, 368] width 144 height 31
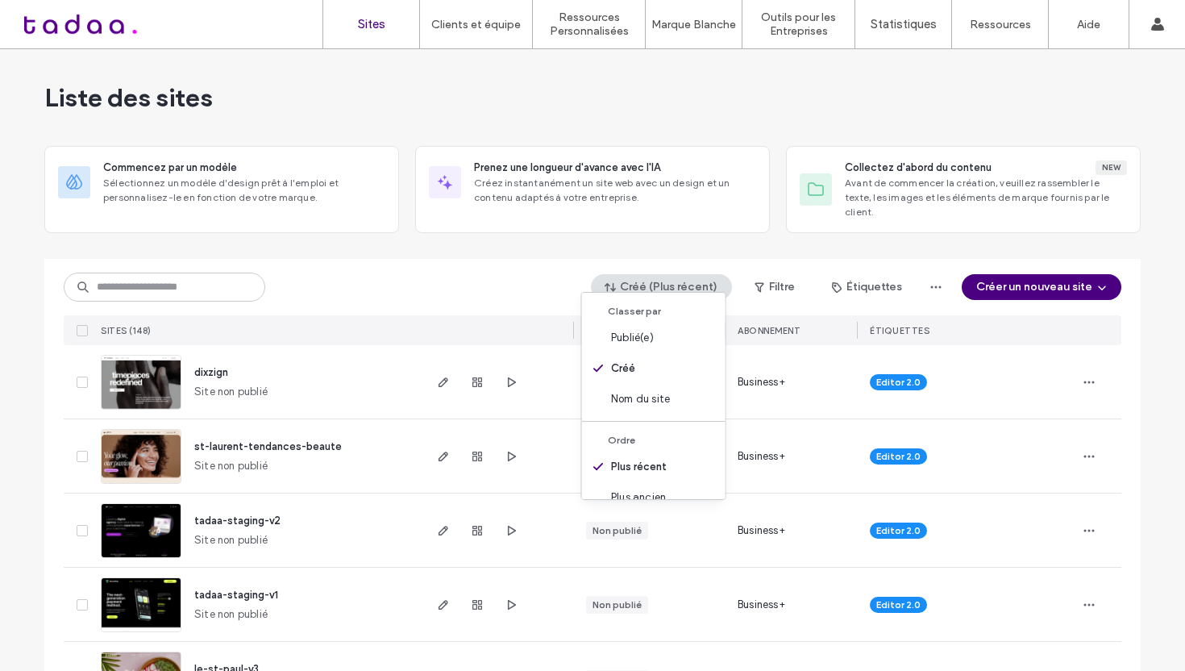
click at [635, 105] on div "Liste des sites" at bounding box center [592, 97] width 1097 height 97
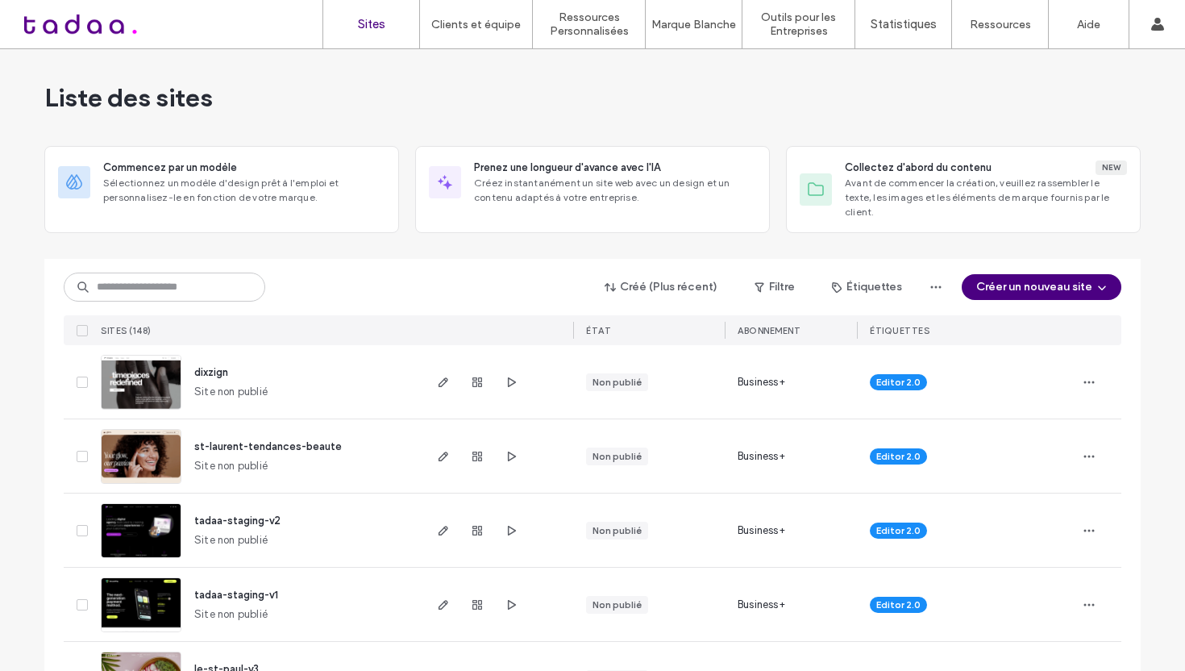
click at [635, 105] on div "Liste des sites" at bounding box center [592, 97] width 1097 height 97
